Goal: Ask a question

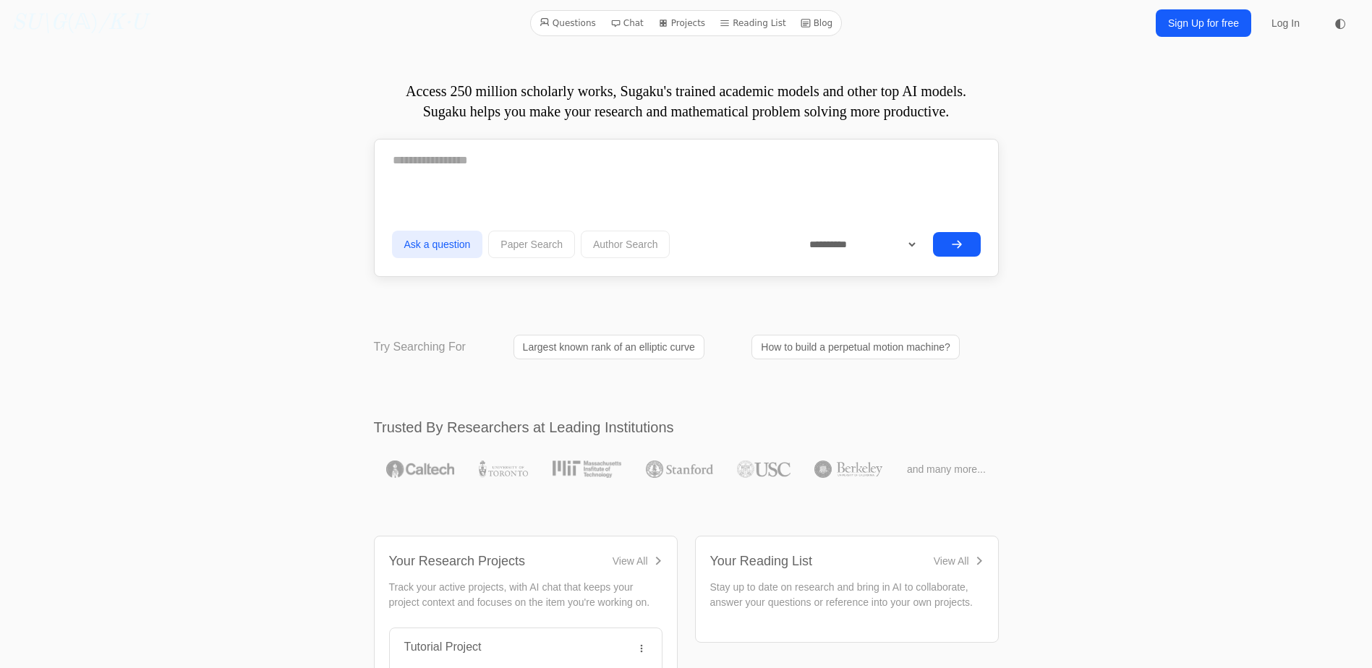
click at [469, 179] on textarea at bounding box center [686, 160] width 589 height 36
type textarea "***"
click at [969, 255] on button "submit" at bounding box center [957, 243] width 48 height 25
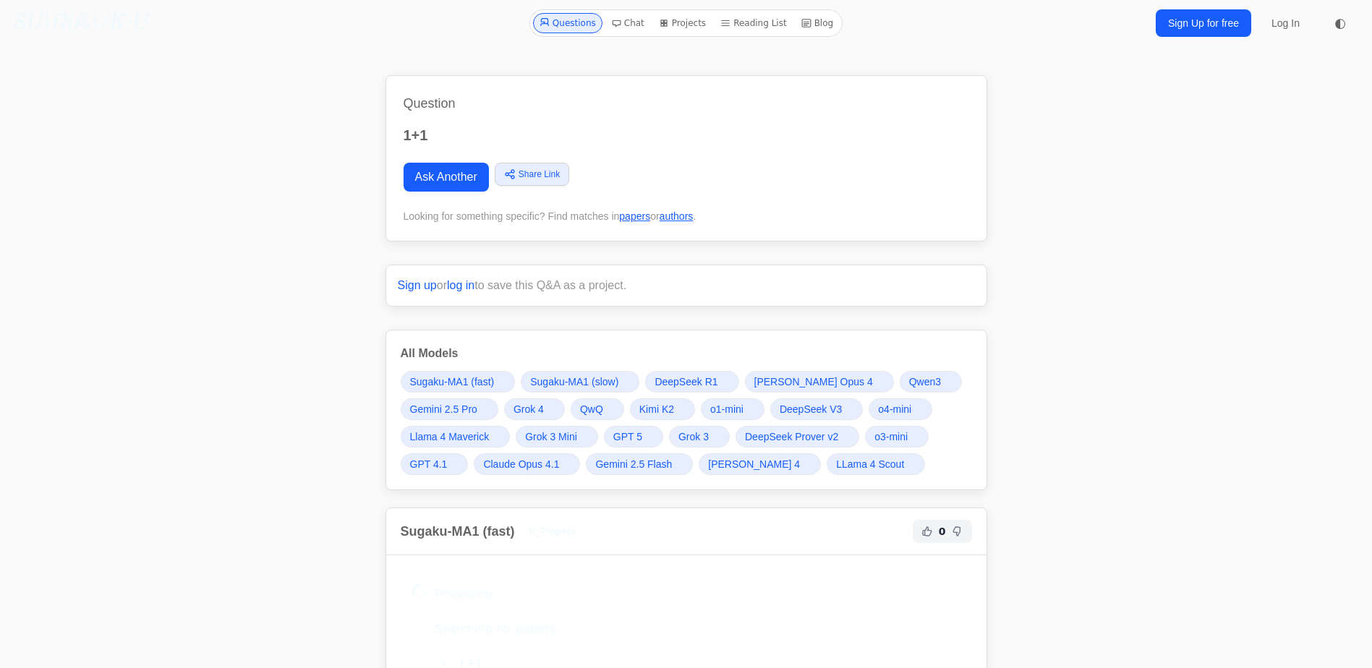
click at [474, 177] on link "Ask Another" at bounding box center [445, 177] width 85 height 29
